Goal: Task Accomplishment & Management: Use online tool/utility

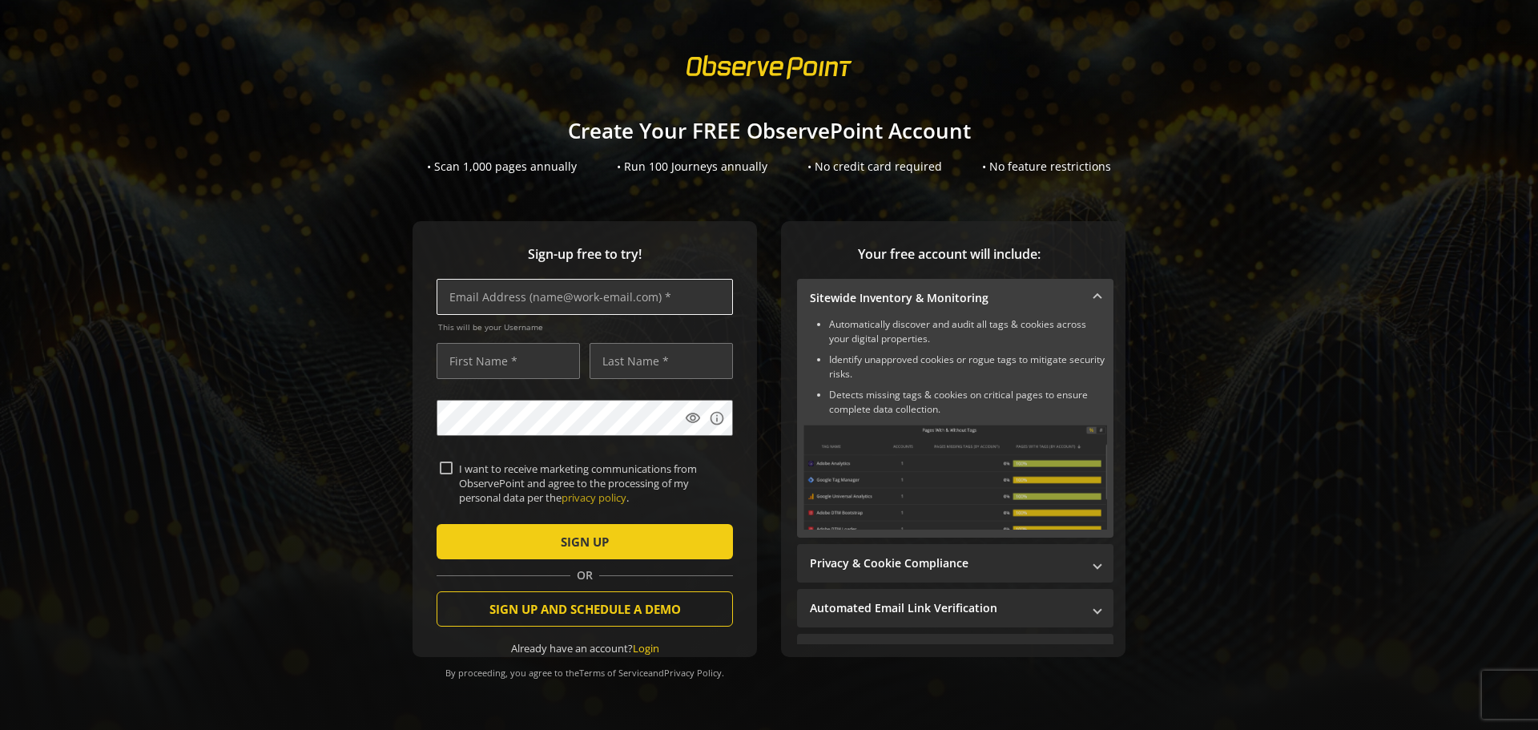
click at [666, 298] on input "text" at bounding box center [585, 297] width 296 height 36
type input "[EMAIL_ADDRESS][DOMAIN_NAME]"
type input "[PERSON_NAME]"
type input "ferriol"
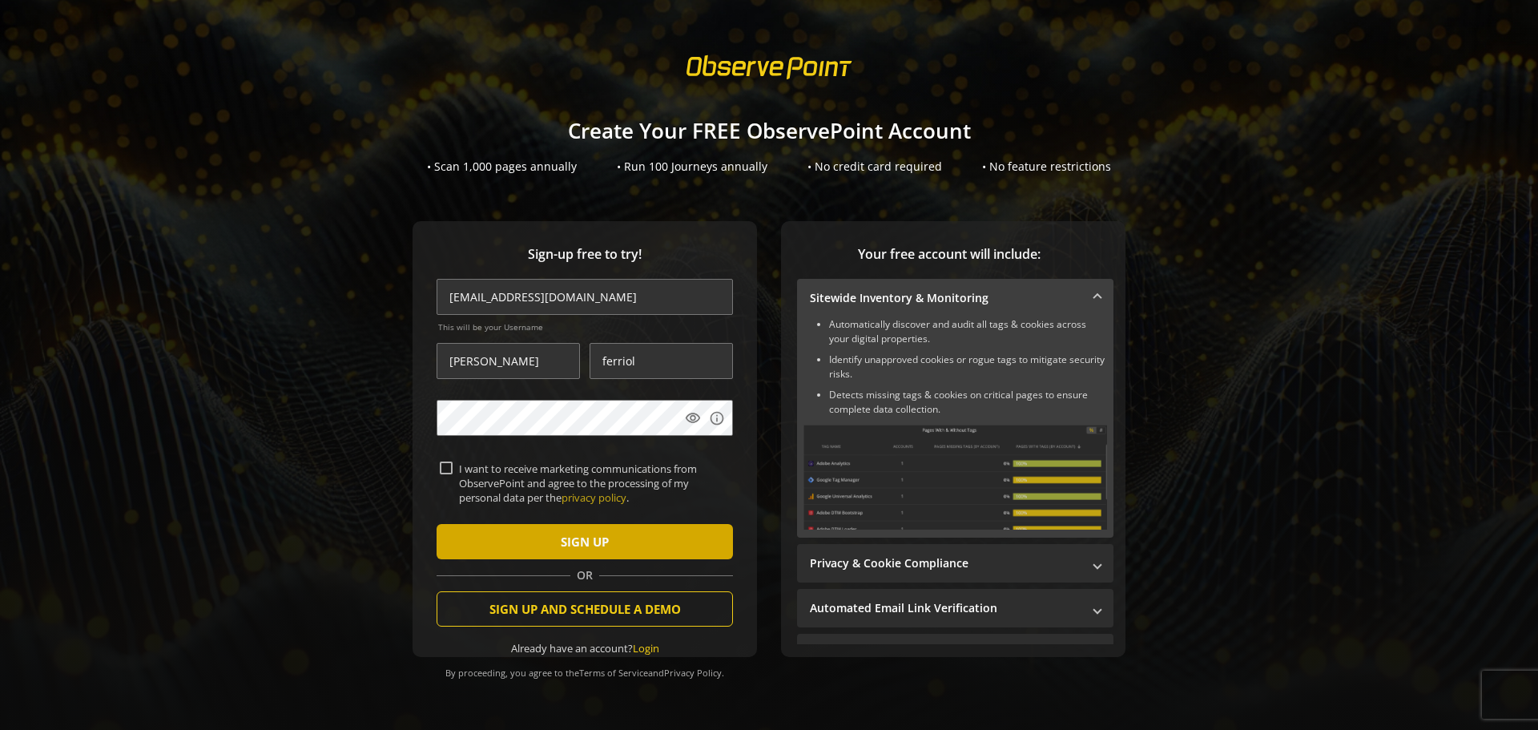
click at [613, 544] on span "submit" at bounding box center [585, 541] width 296 height 38
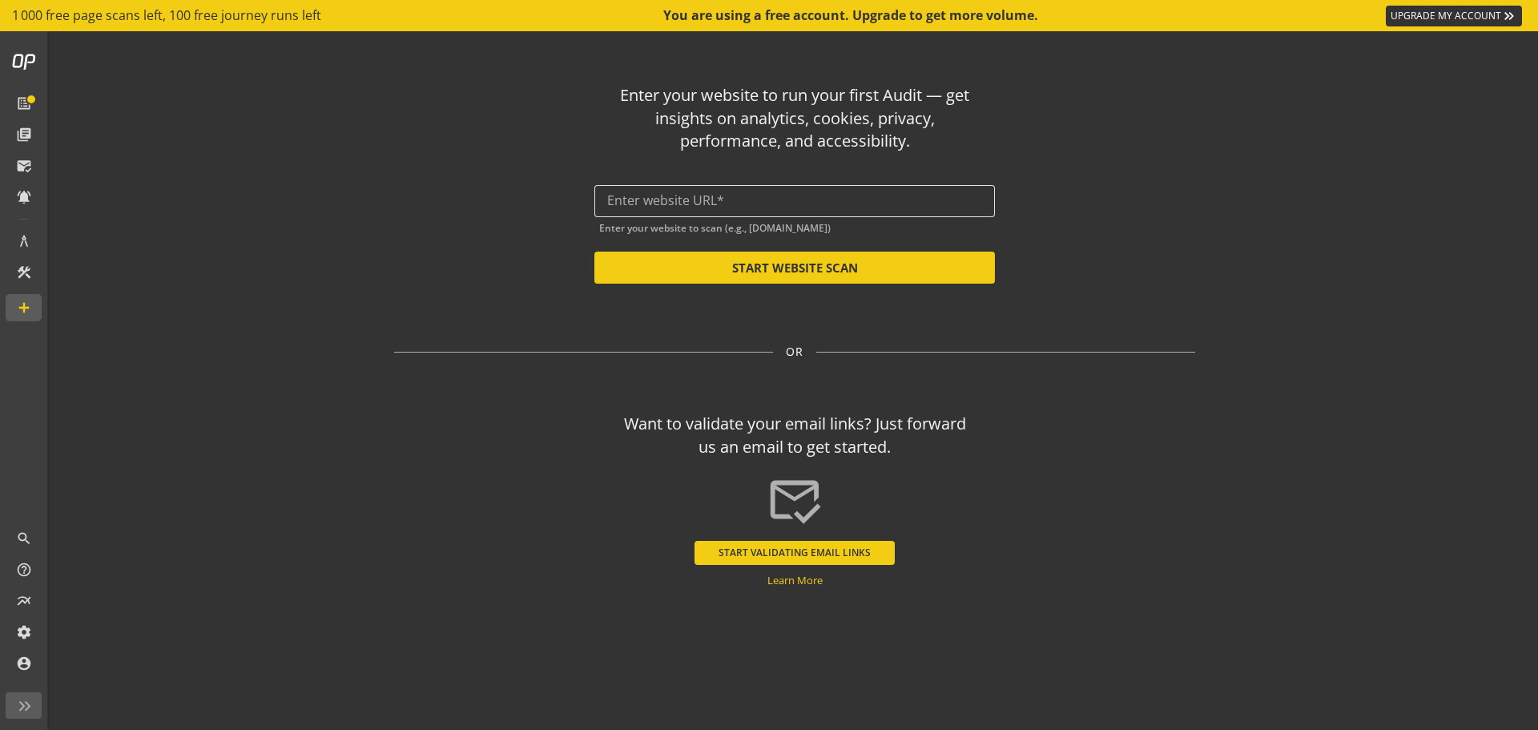
click at [740, 195] on input "text" at bounding box center [794, 200] width 375 height 15
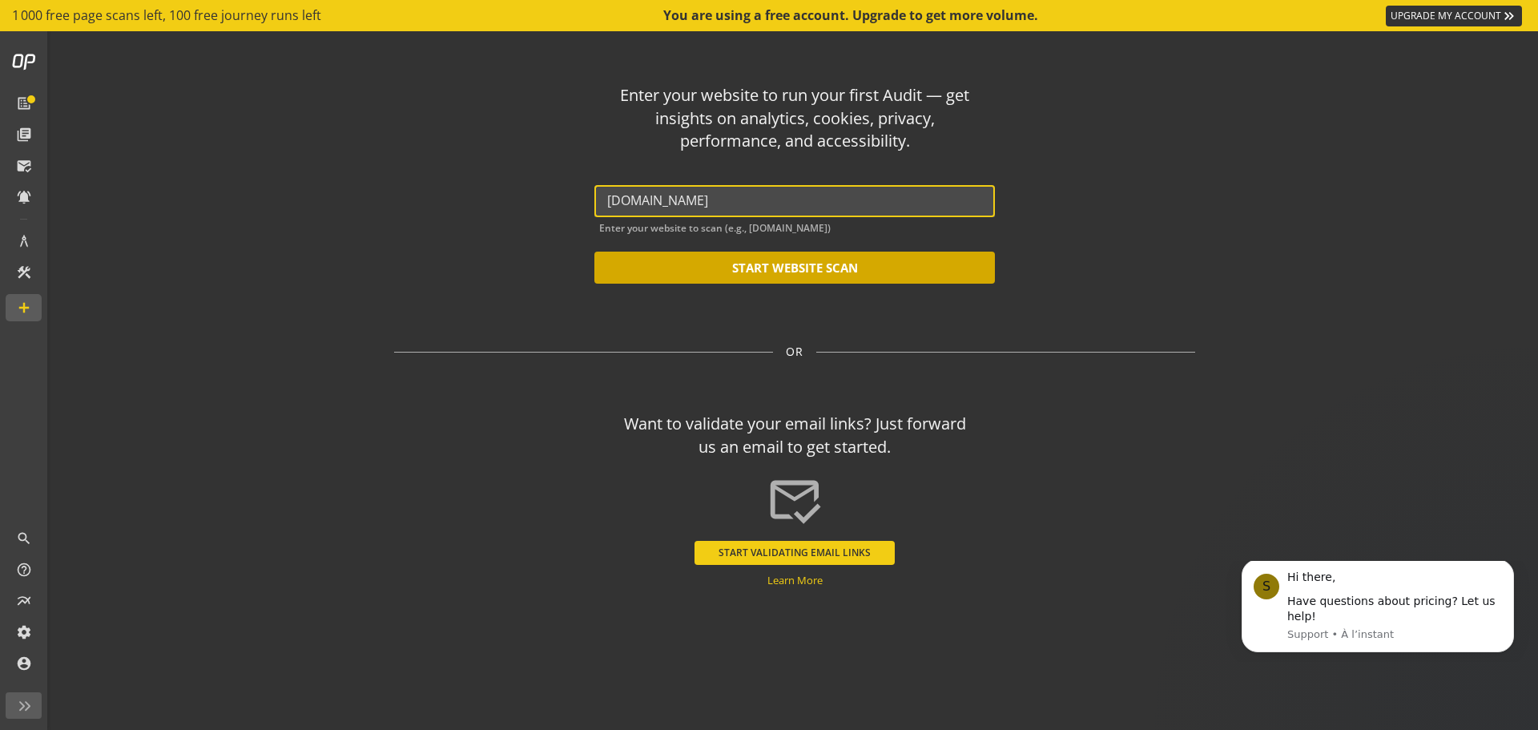
click at [759, 269] on button "START WEBSITE SCAN" at bounding box center [795, 268] width 401 height 32
type input "[URL][DOMAIN_NAME]"
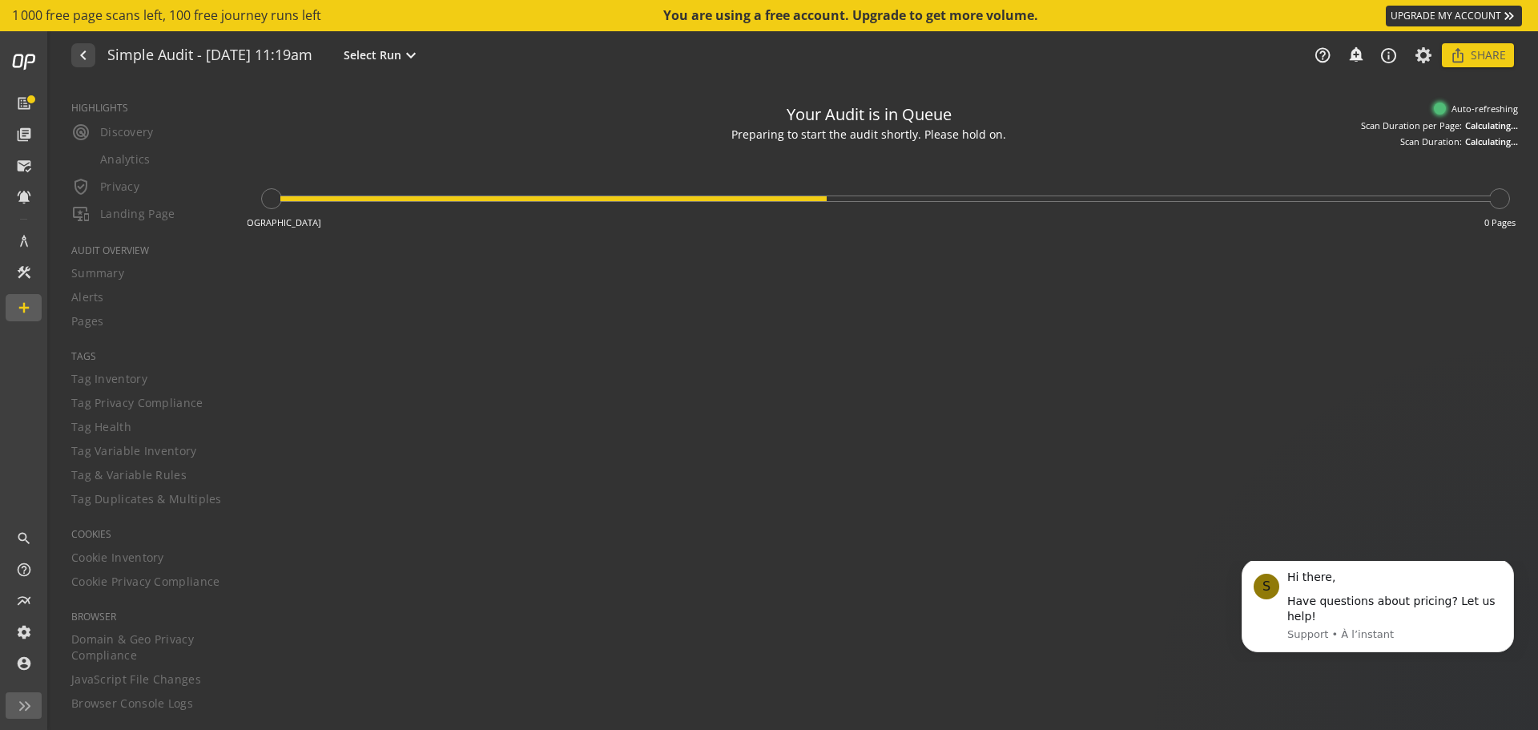
type textarea "Notes can include: -a description of what this audit is validating -changes in …"
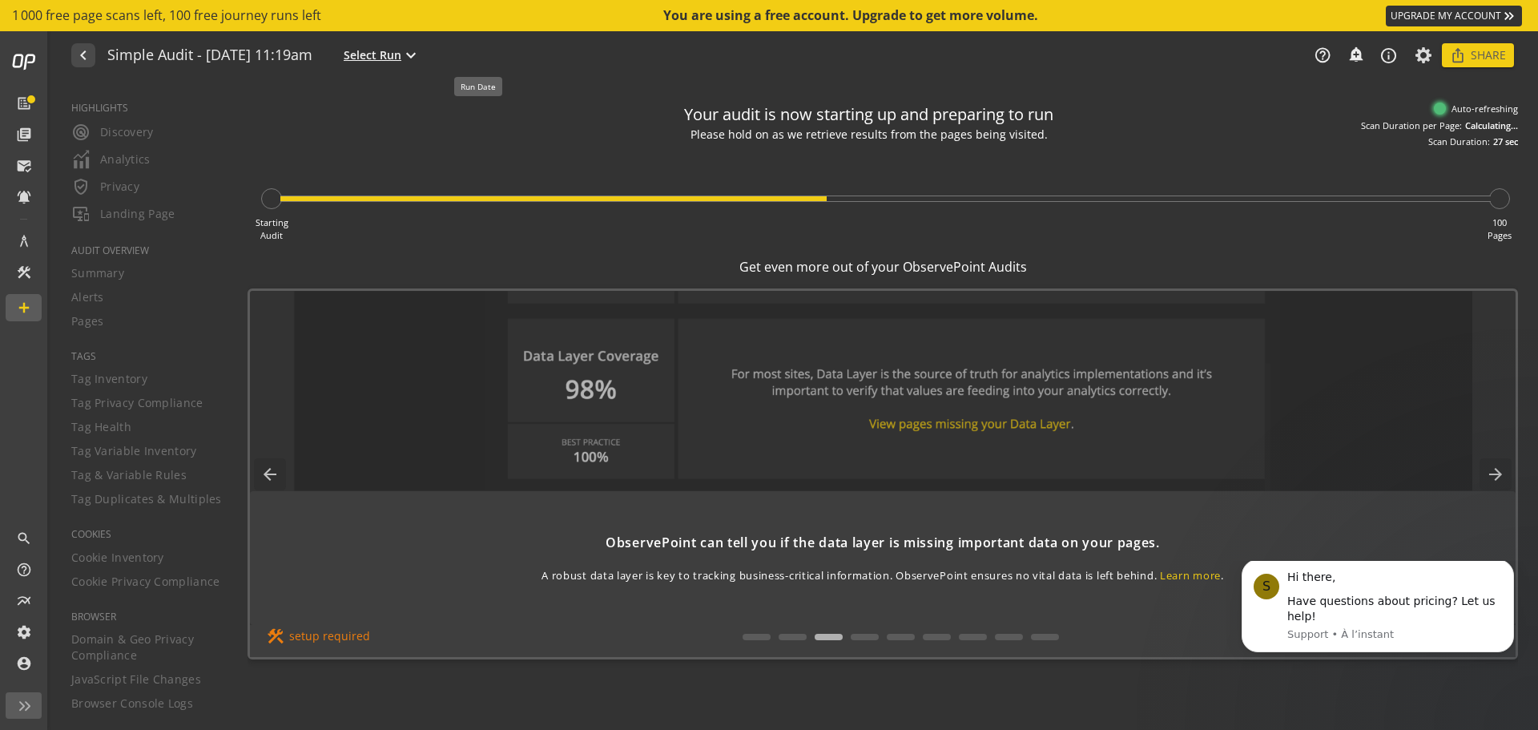
click at [421, 58] on mat-icon "expand_more" at bounding box center [410, 55] width 19 height 19
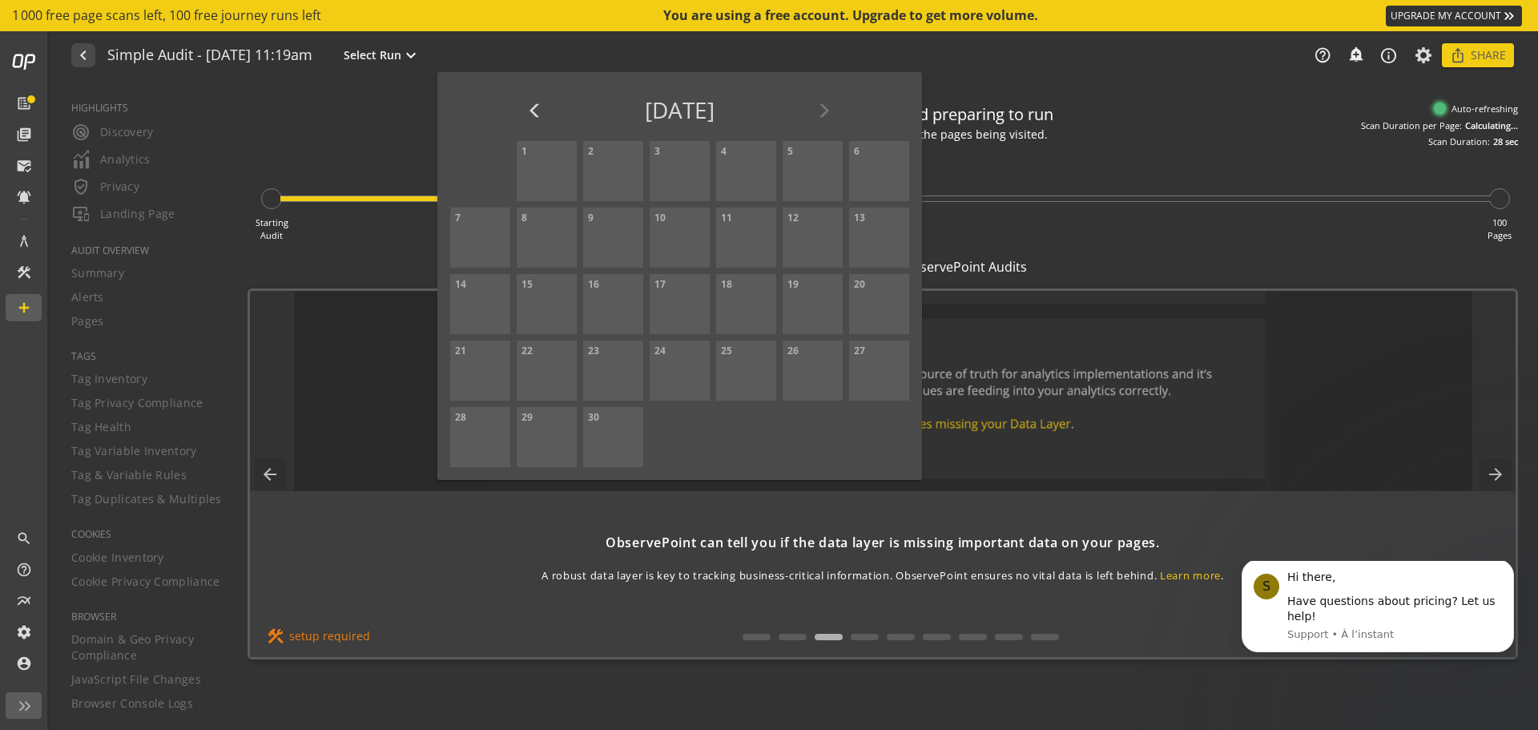
click at [326, 125] on div at bounding box center [769, 365] width 1538 height 730
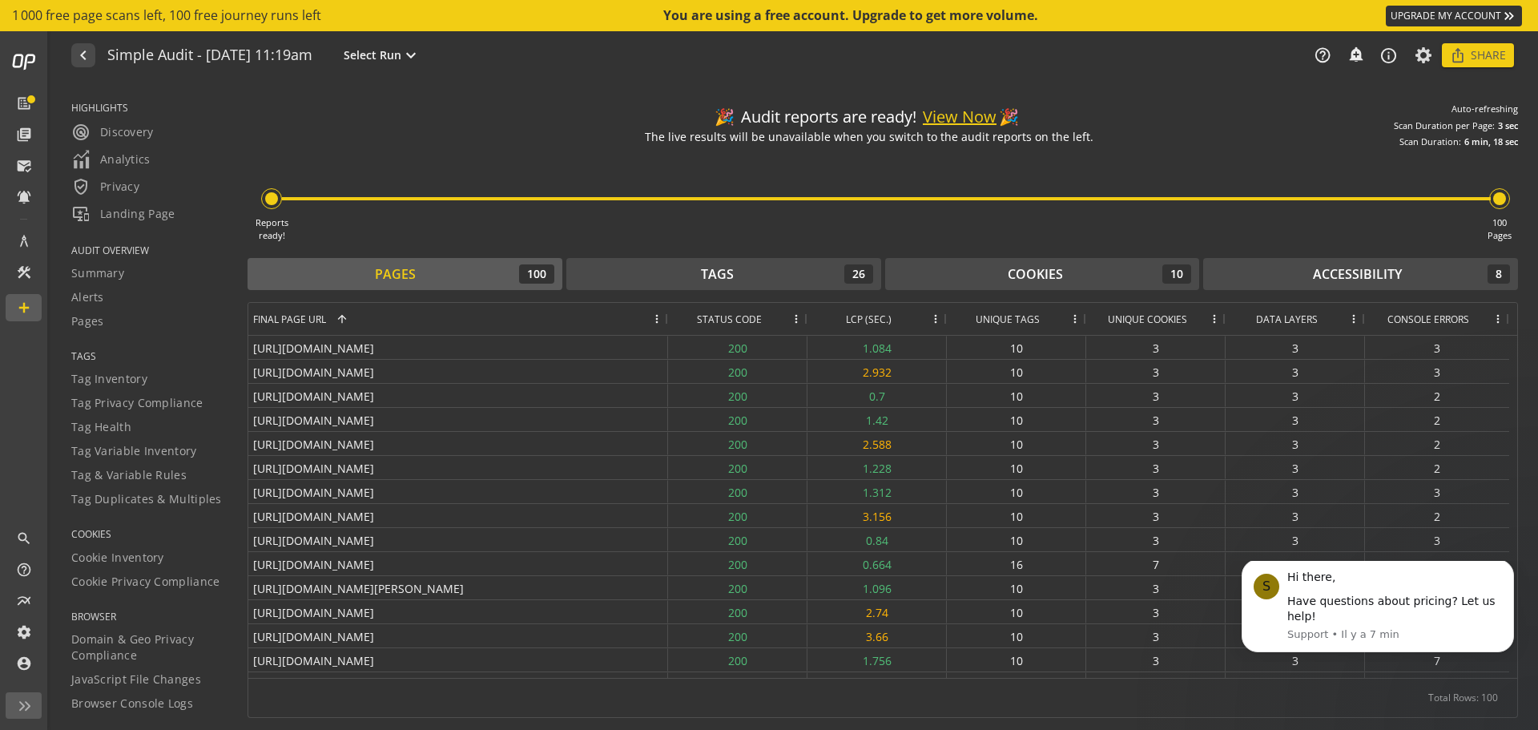
click at [964, 113] on button "View Now" at bounding box center [960, 117] width 74 height 23
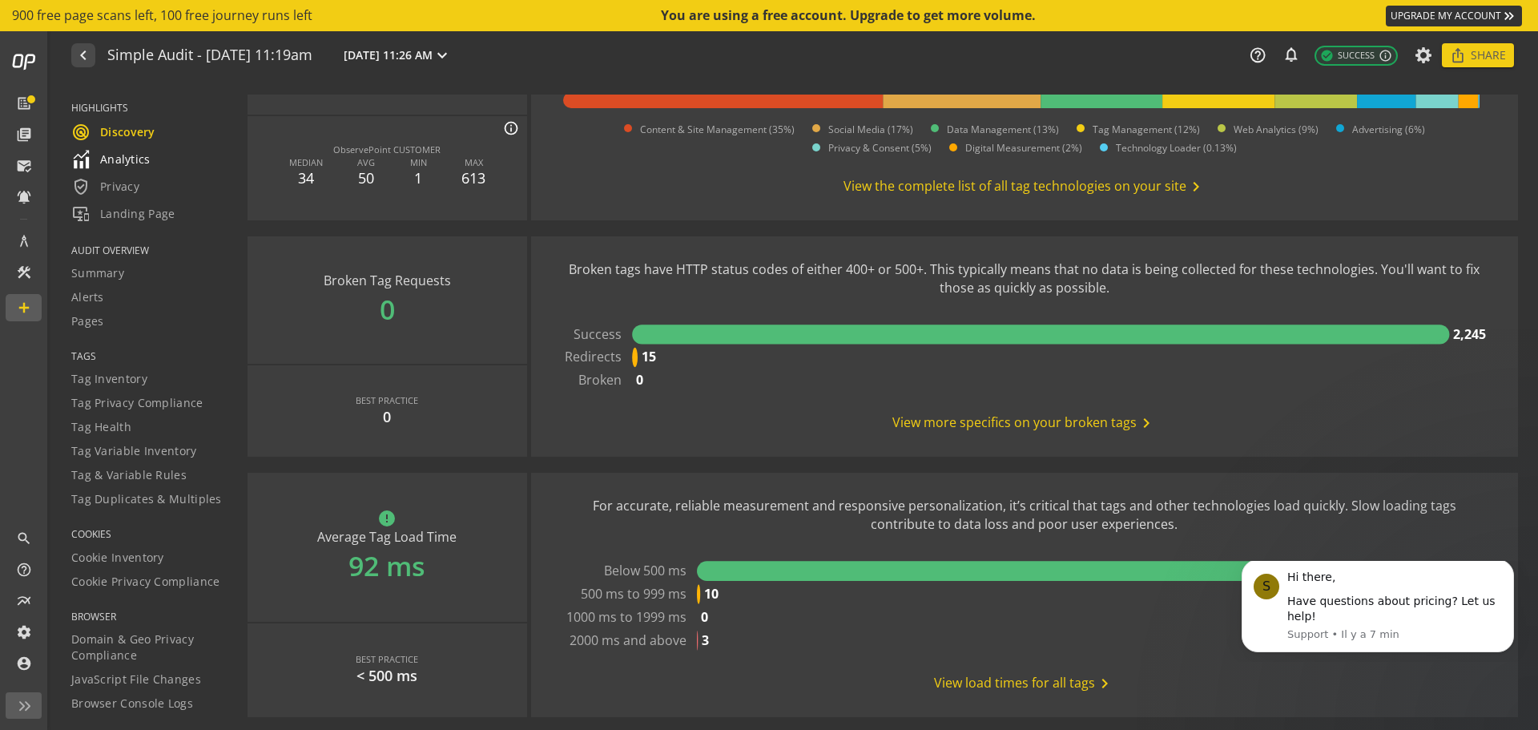
click at [125, 155] on span "Analytics" at bounding box center [110, 159] width 79 height 19
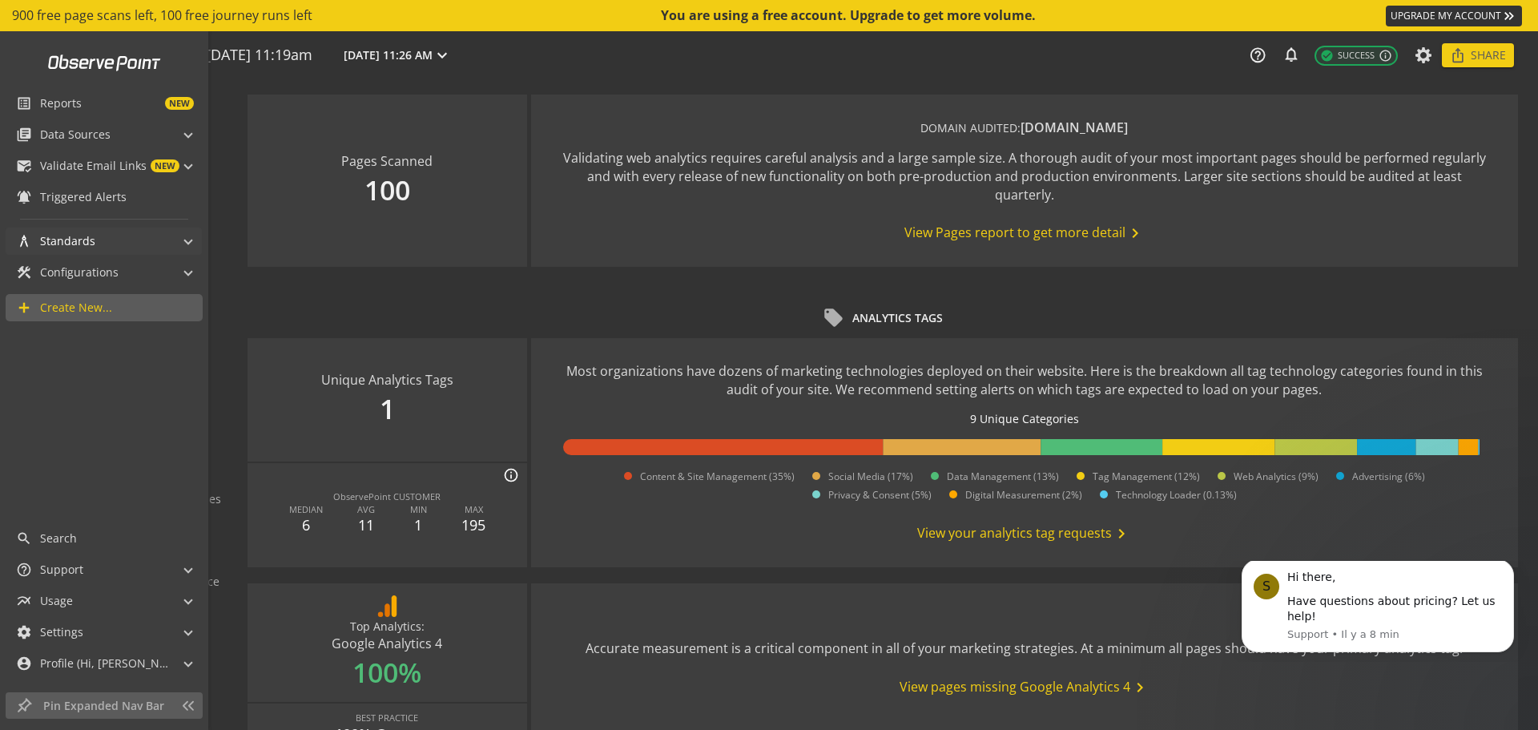
click at [133, 239] on mat-panel-title "architecture Standards" at bounding box center [94, 241] width 156 height 27
click at [132, 269] on mat-panel-title "construction Configurations" at bounding box center [94, 272] width 156 height 27
click at [123, 294] on link "Action Sets" at bounding box center [104, 298] width 158 height 25
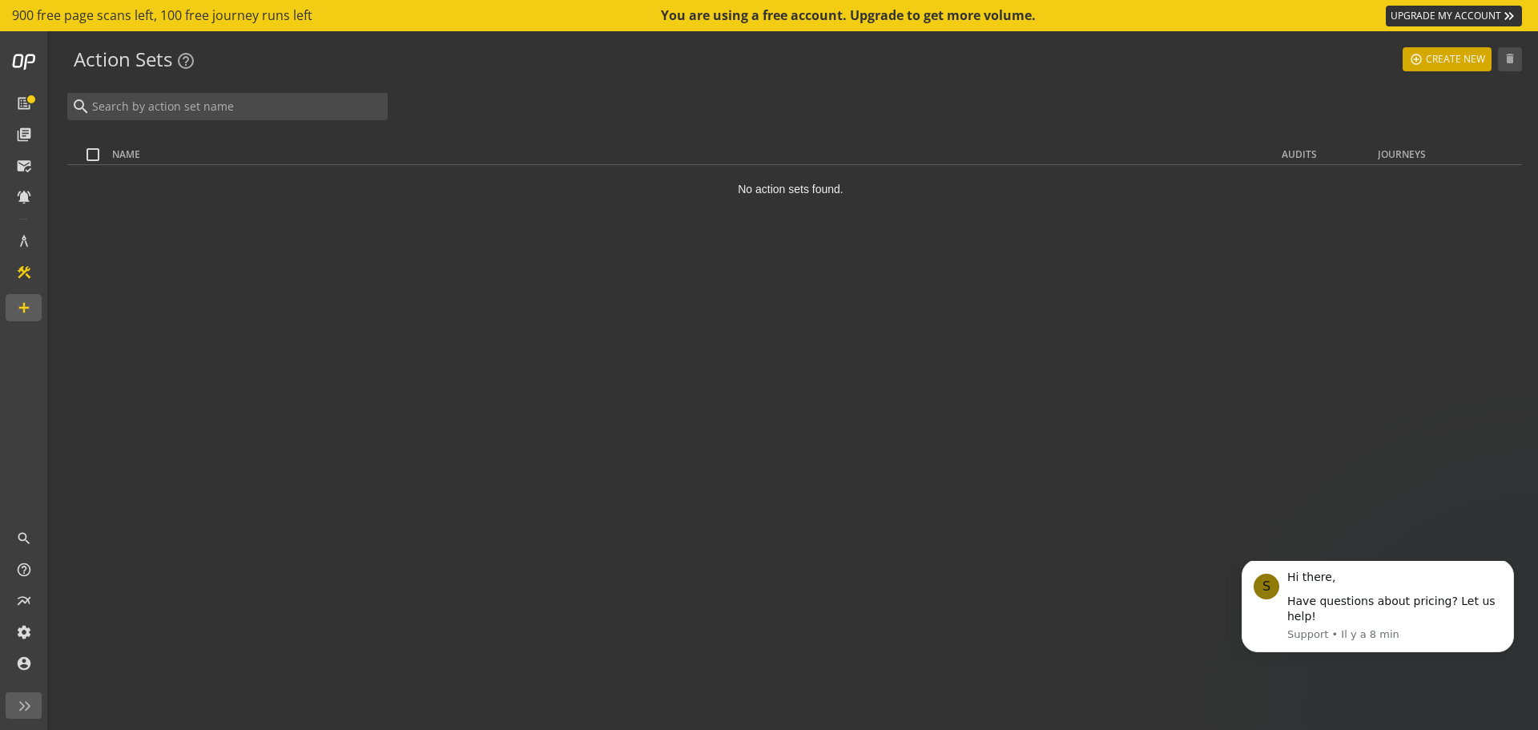
click at [1438, 67] on span "Create New" at bounding box center [1455, 59] width 59 height 29
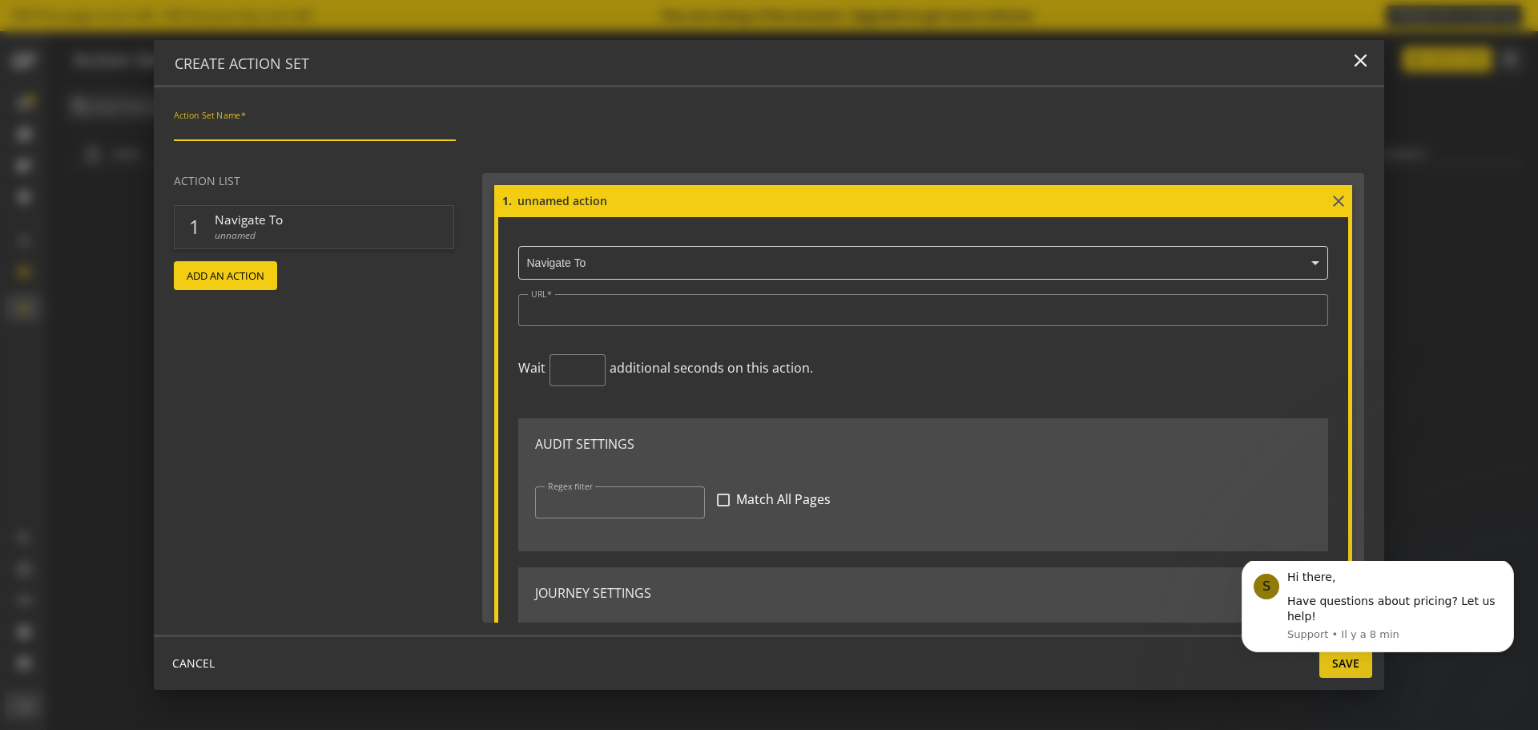
scroll to position [71, 0]
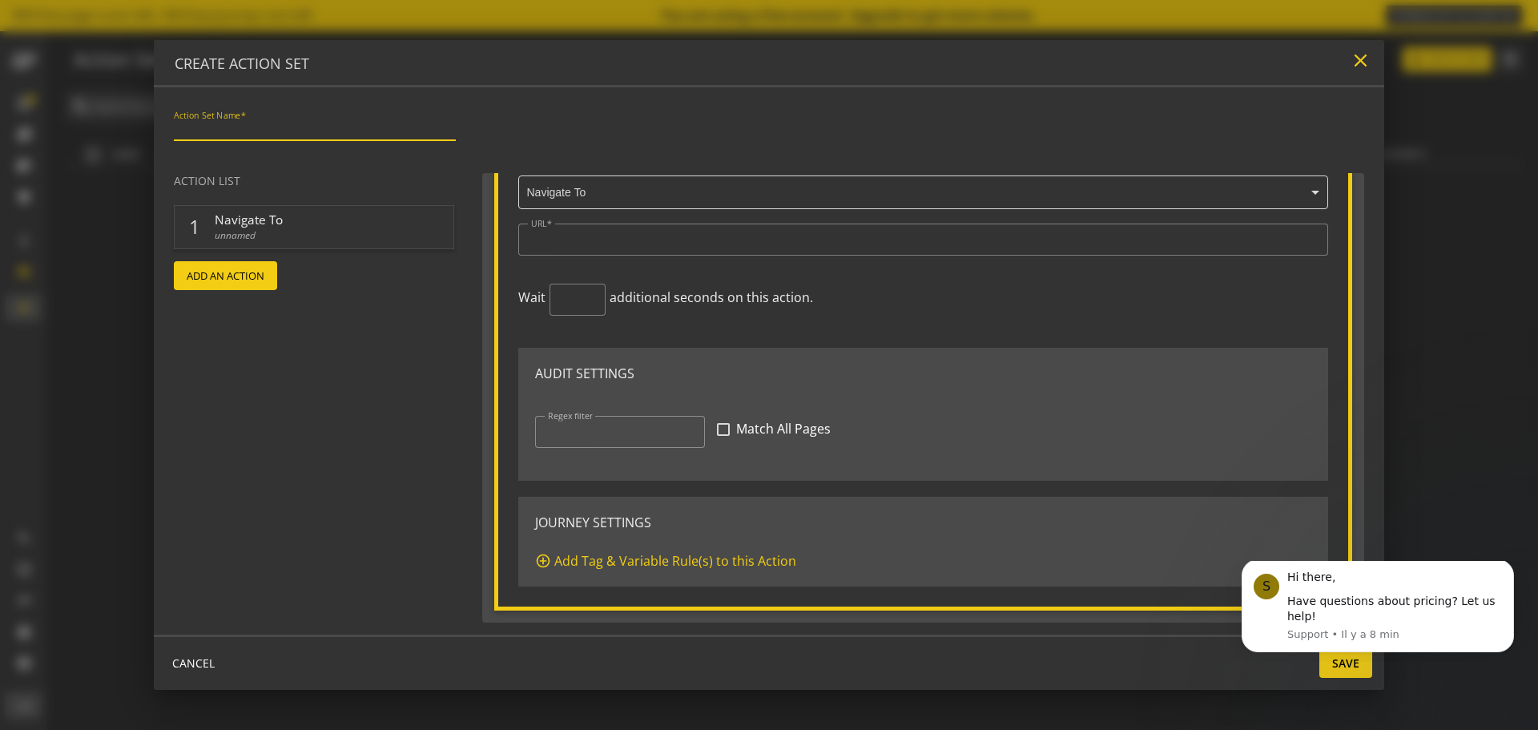
click at [1365, 61] on mat-icon "close" at bounding box center [1361, 61] width 22 height 22
